Goal: Navigation & Orientation: Find specific page/section

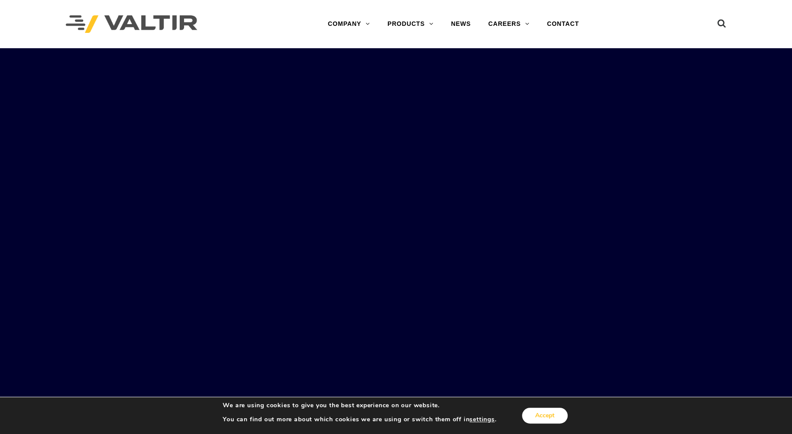
click at [551, 417] on button "Accept" at bounding box center [545, 415] width 46 height 16
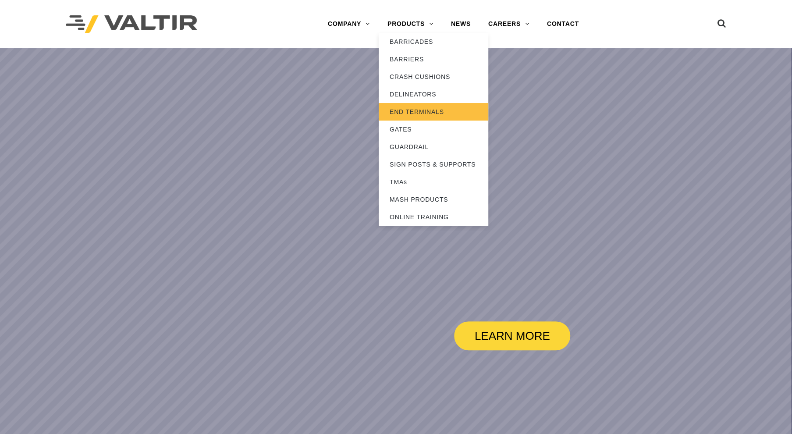
click at [410, 115] on link "END TERMINALS" at bounding box center [433, 112] width 110 height 18
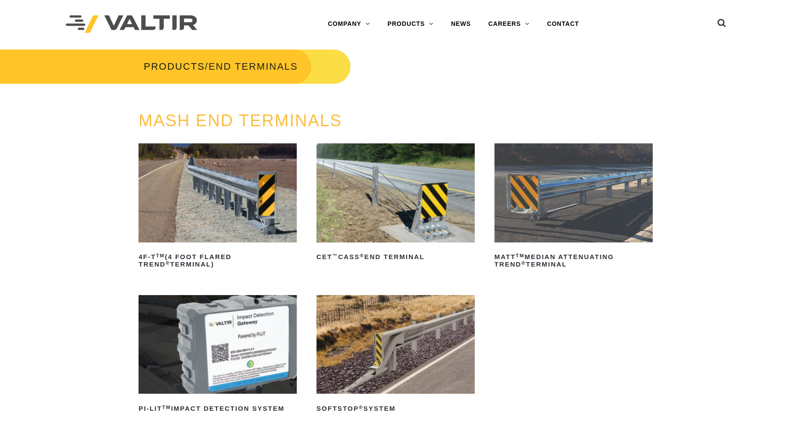
click at [60, 280] on div "MASH END TERMINALS 4F-T TM (4 Foot Flared TREND ® Terminal) Read more CET ™ CAS…" at bounding box center [396, 296] width 792 height 368
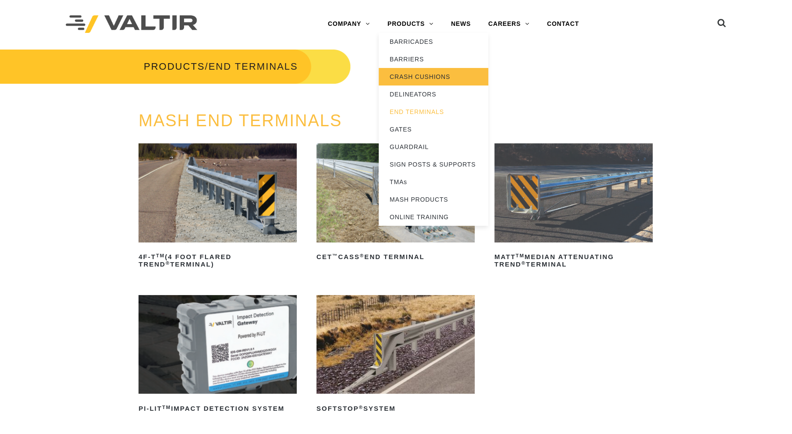
click at [421, 83] on link "CRASH CUSHIONS" at bounding box center [433, 77] width 110 height 18
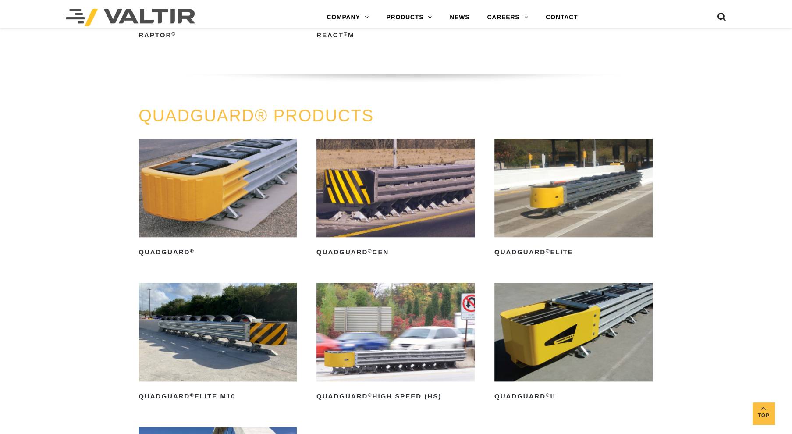
scroll to position [526, 0]
